Goal: Obtain resource: Obtain resource

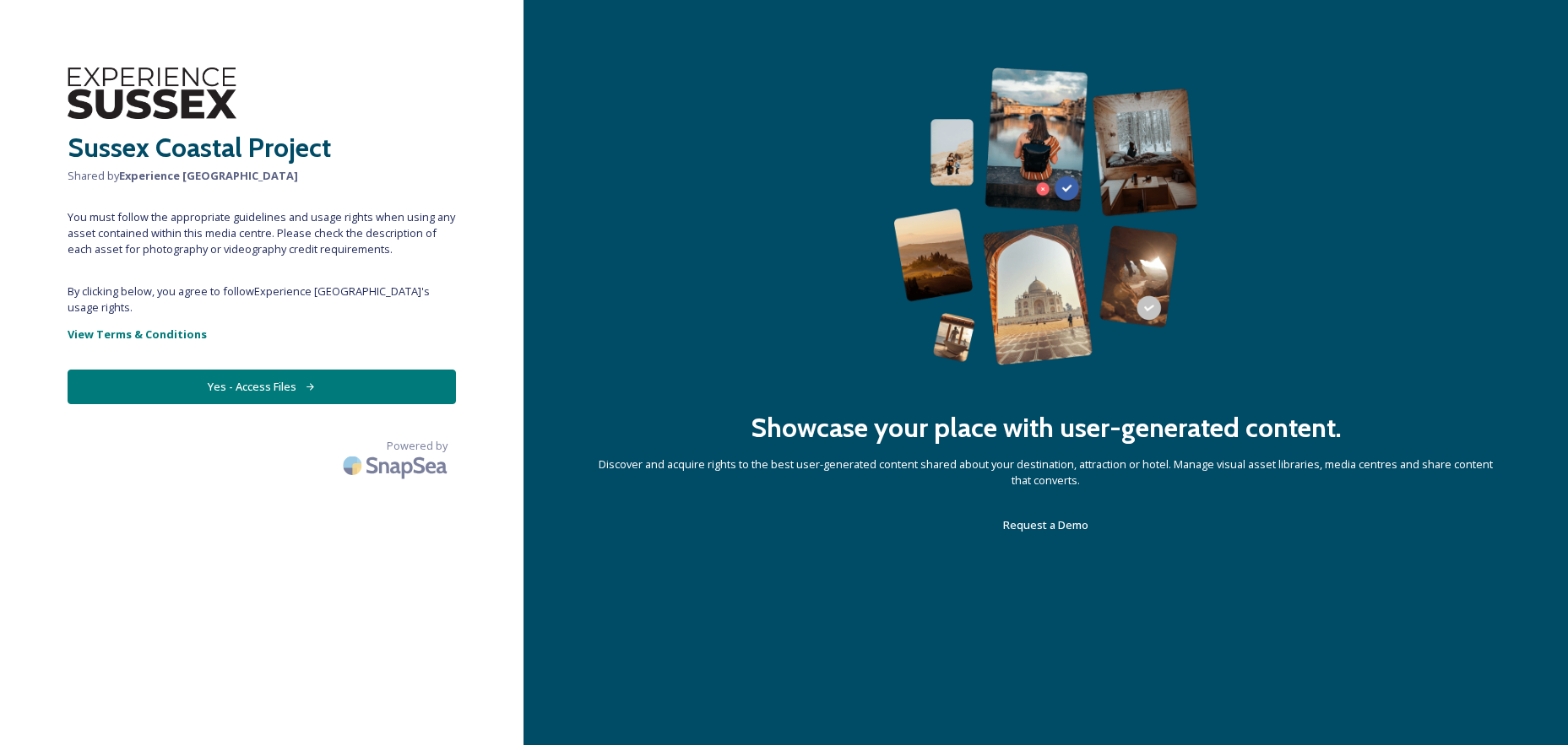
click at [241, 370] on button "Yes - Access Files" at bounding box center [261, 387] width 388 height 35
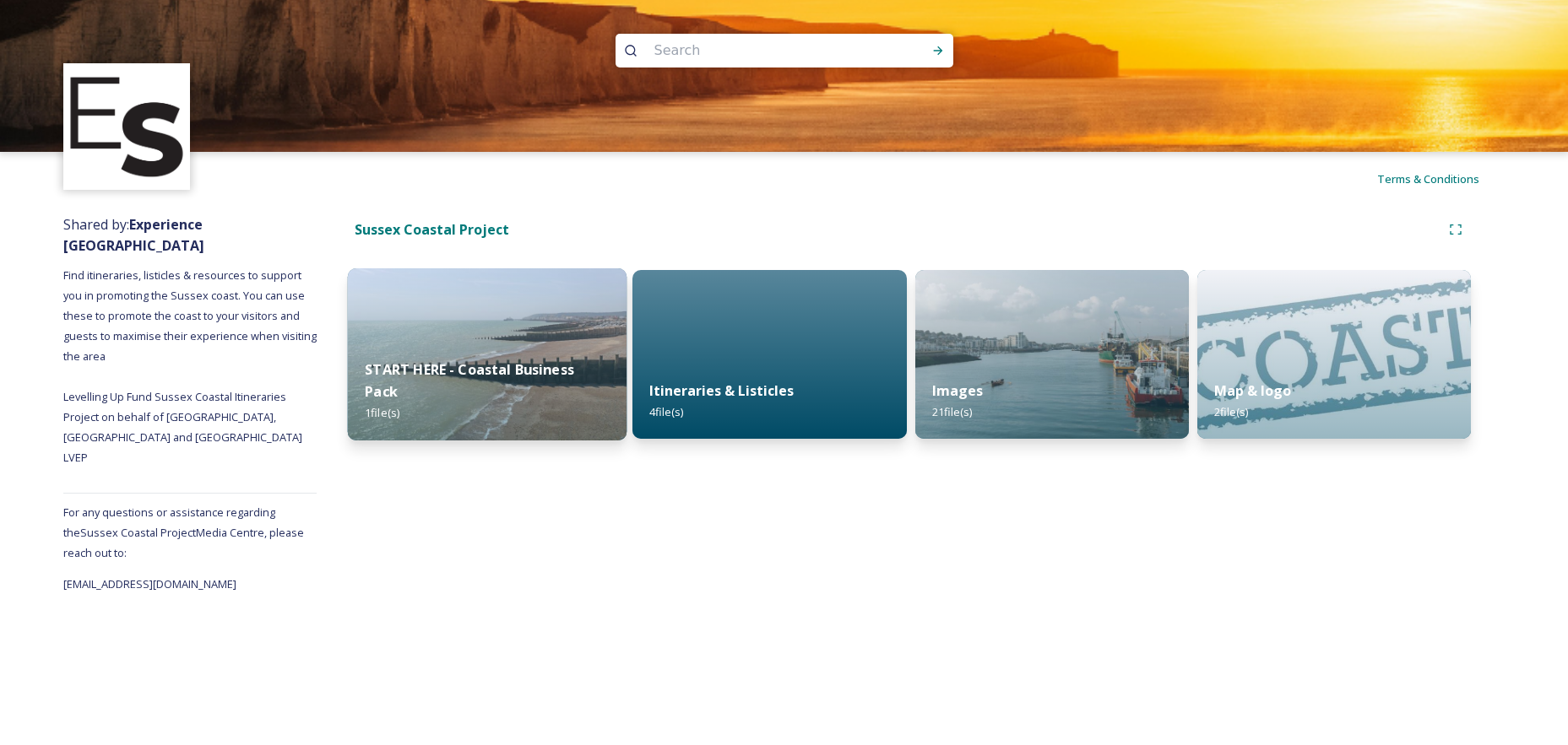
click at [509, 383] on strong "START HERE - Coastal Business Pack" at bounding box center [469, 380] width 210 height 40
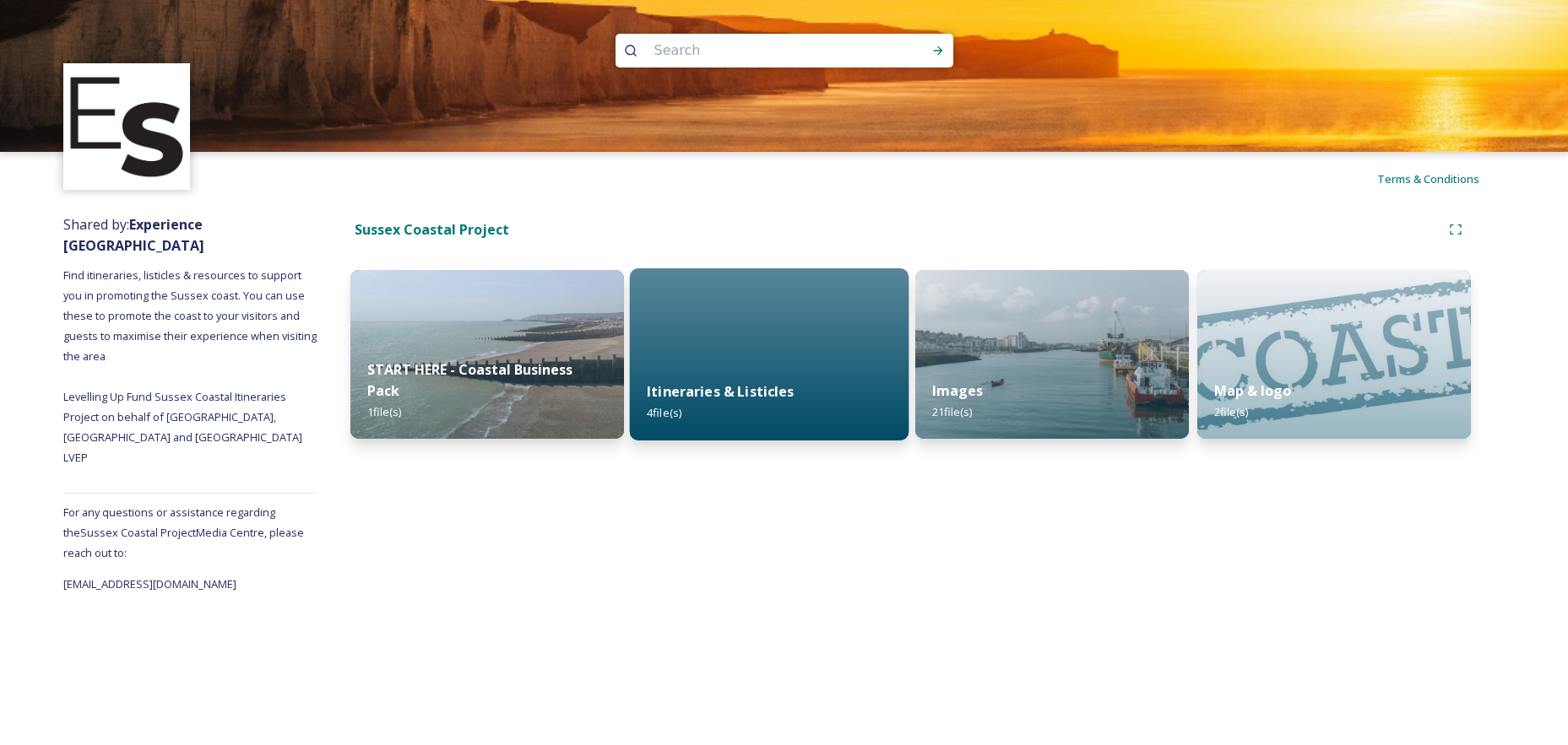
click at [734, 384] on strong "Itineraries & Listicles" at bounding box center [720, 392] width 147 height 19
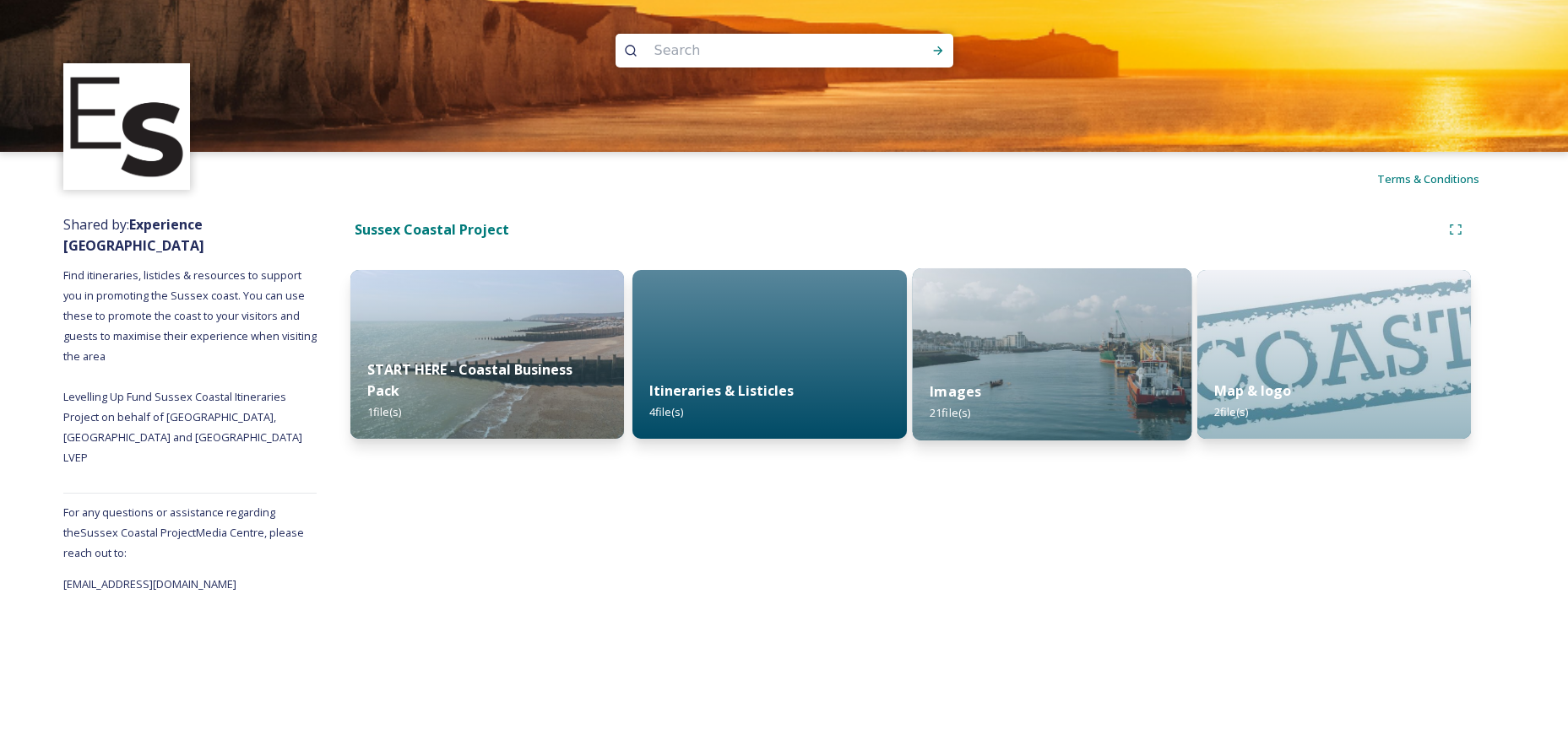
click at [962, 391] on strong "Images" at bounding box center [955, 392] width 52 height 19
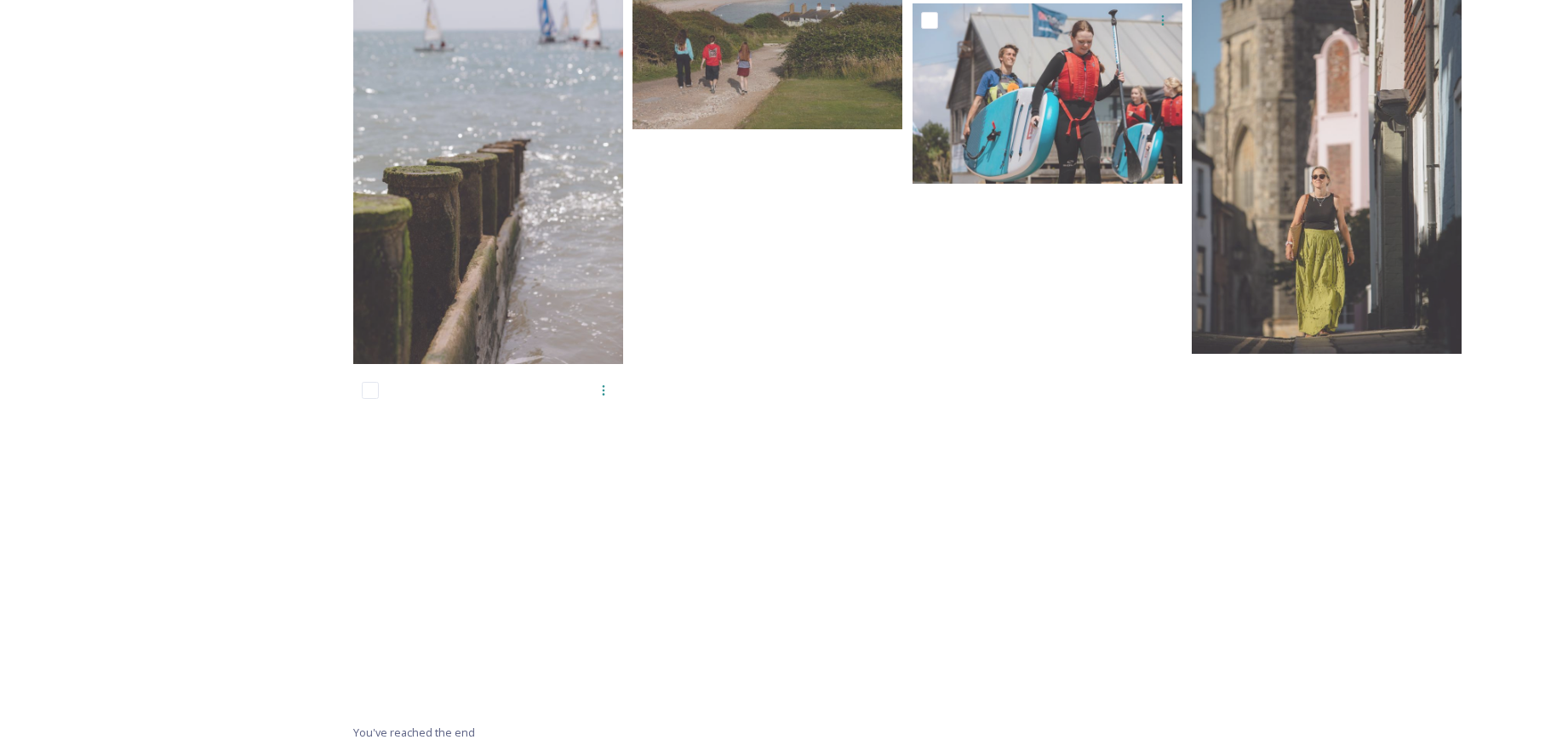
scroll to position [524, 0]
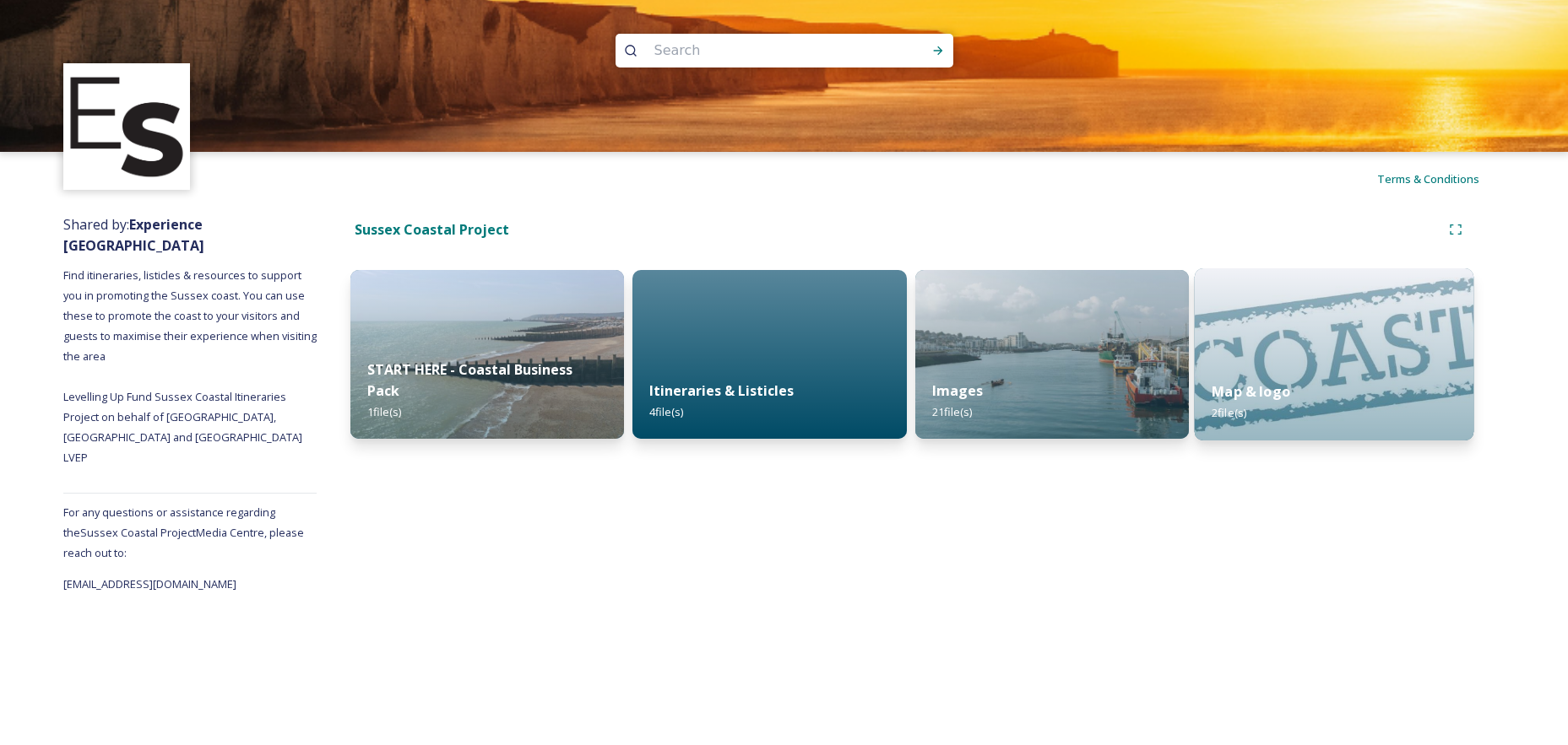
click at [1260, 387] on strong "Map & logo" at bounding box center [1250, 392] width 78 height 19
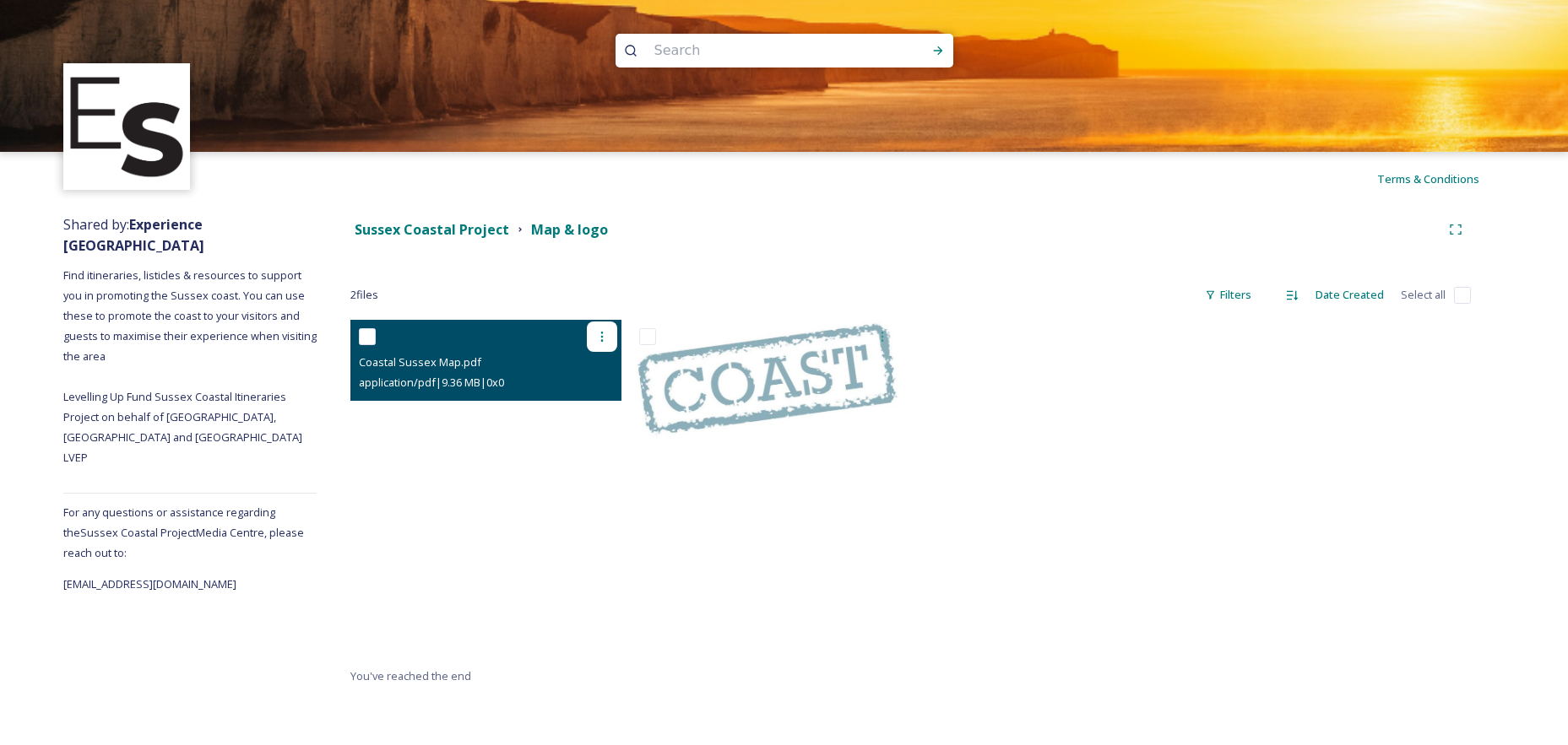
click at [605, 337] on icon at bounding box center [602, 337] width 13 height 13
click at [567, 366] on span "View File" at bounding box center [578, 373] width 44 height 16
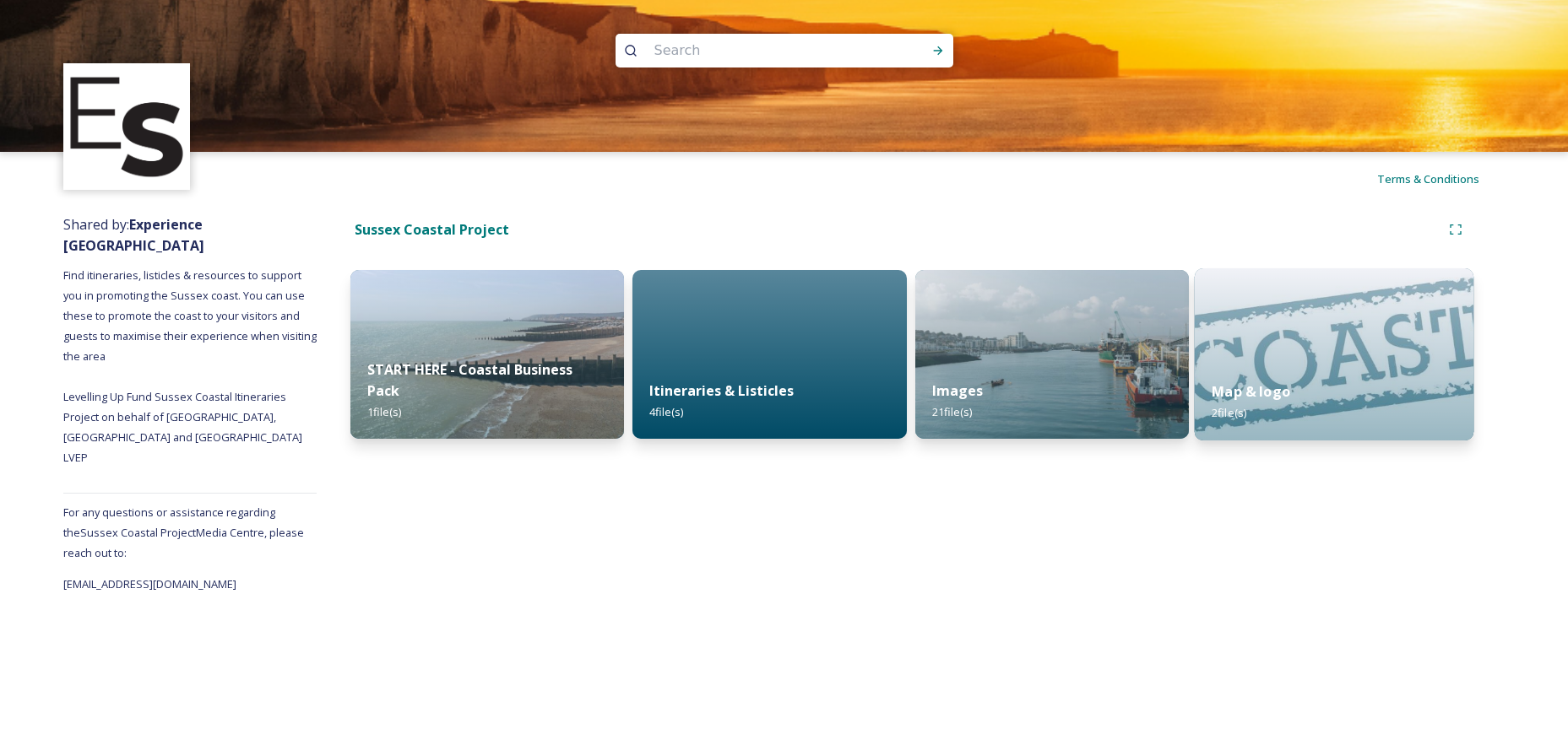
click at [1232, 385] on strong "Map & logo" at bounding box center [1250, 392] width 78 height 19
